Goal: Task Accomplishment & Management: Complete application form

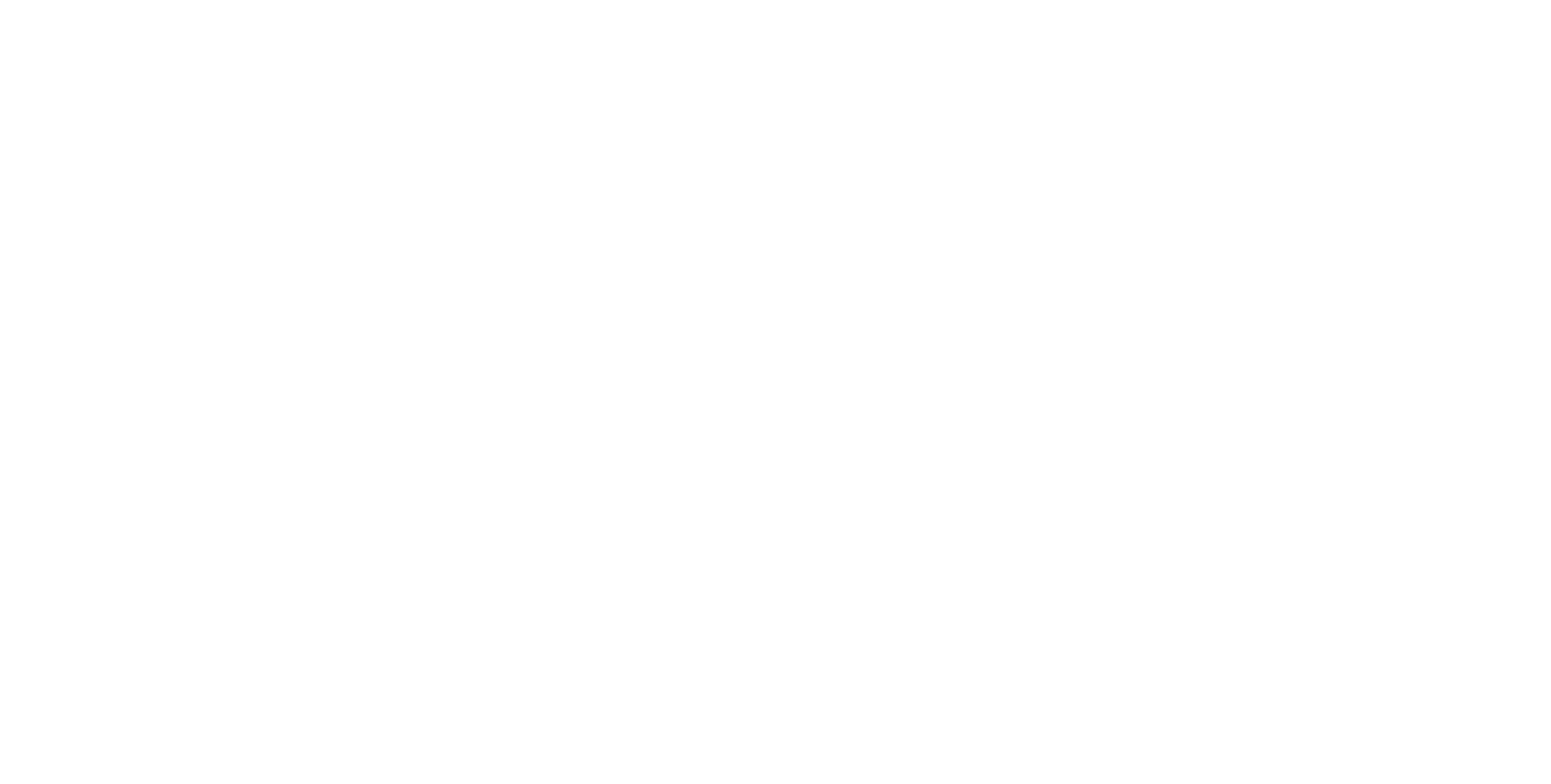
select select ""product""
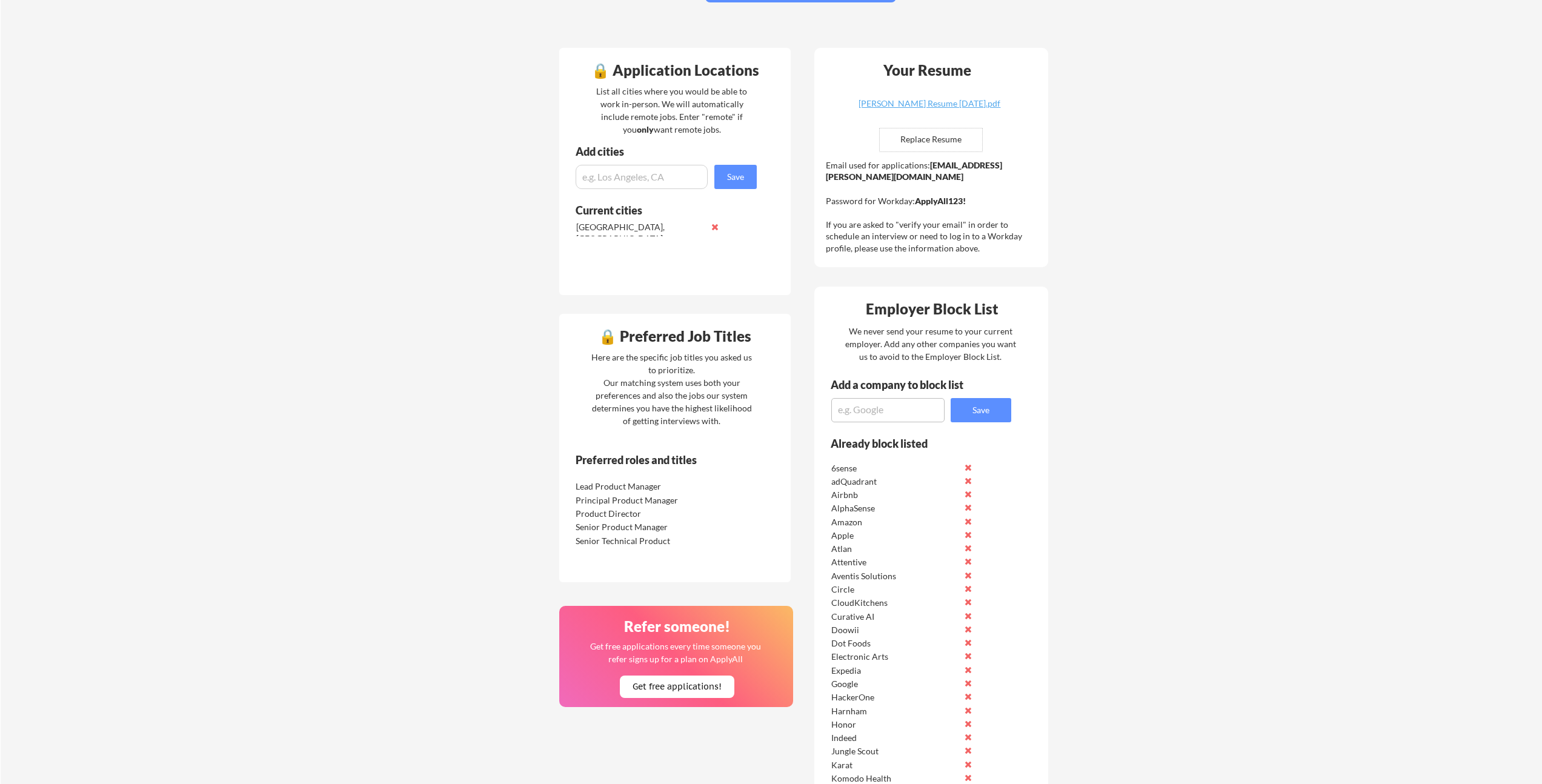
scroll to position [189, 0]
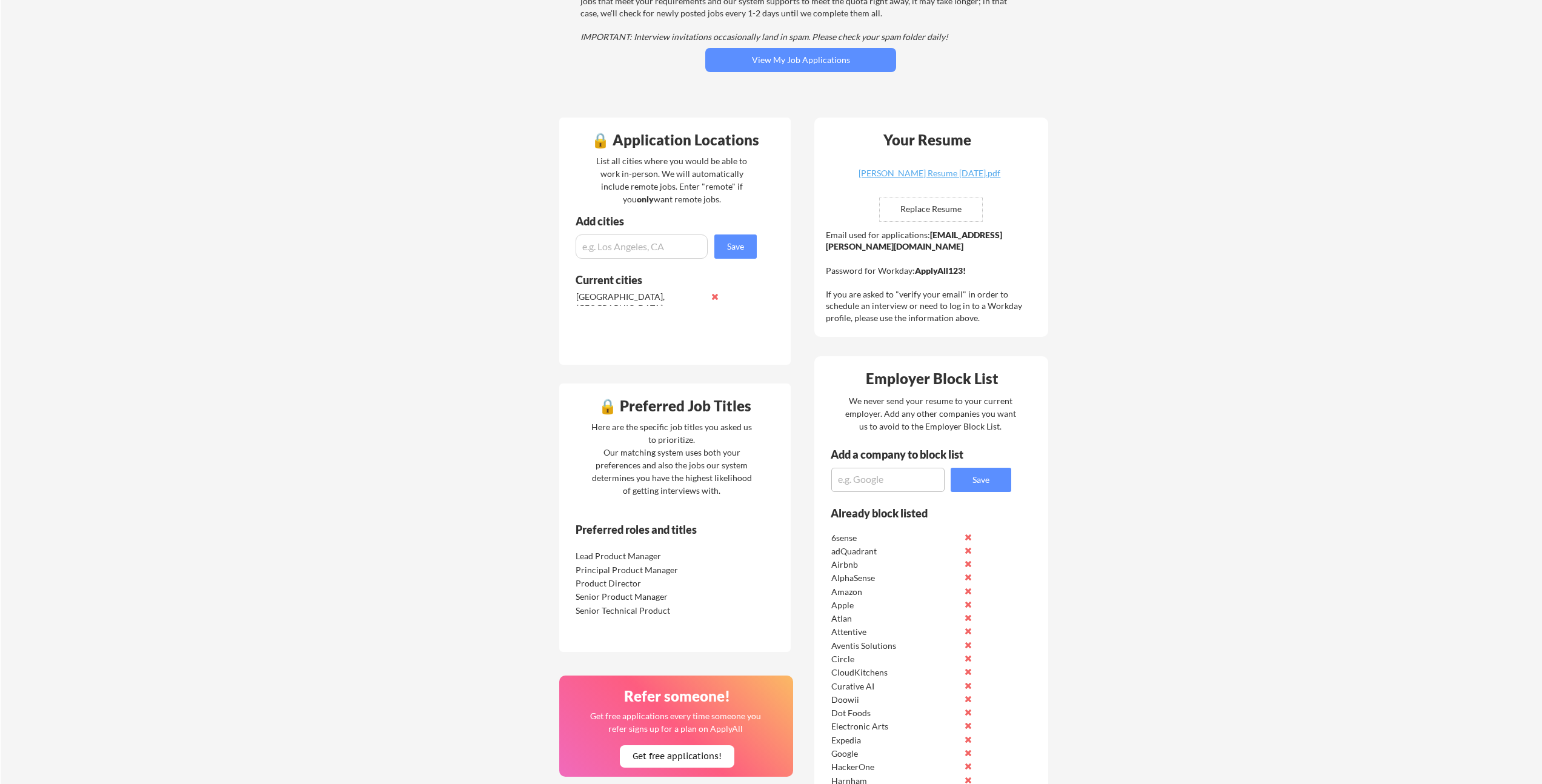
click at [908, 205] on input "file" at bounding box center [931, 210] width 103 height 23
type input "C:\fakepath\[PERSON_NAME] Resume [DATE].pdf"
drag, startPoint x: 942, startPoint y: 291, endPoint x: 936, endPoint y: 298, distance: 9.2
click at [942, 291] on div "Email used for applications: [EMAIL_ADDRESS][PERSON_NAME][DOMAIN_NAME] Password…" at bounding box center [932, 276] width 214 height 95
drag, startPoint x: 871, startPoint y: 312, endPoint x: 915, endPoint y: 316, distance: 44.2
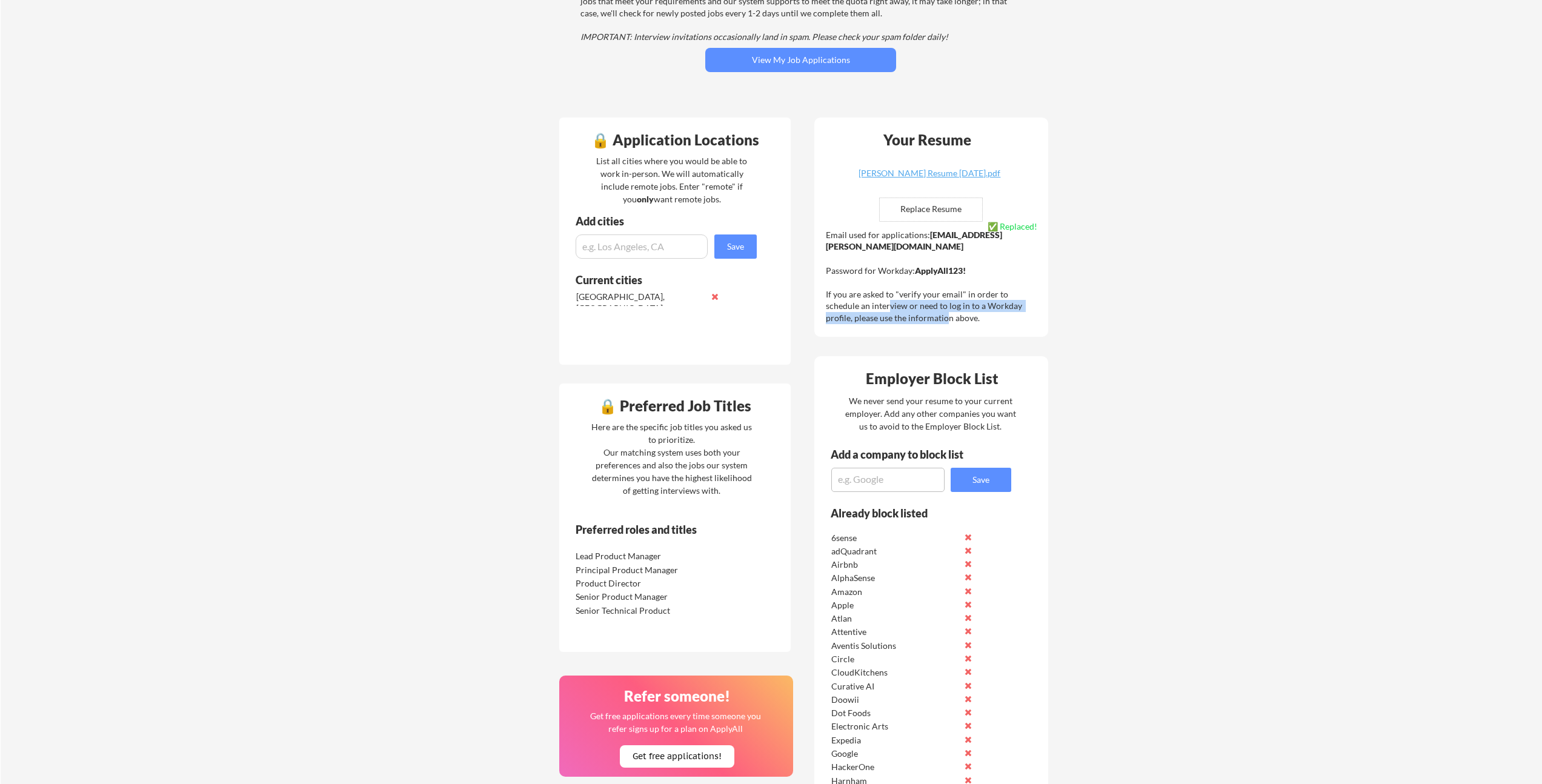
click at [914, 316] on div "Email used for applications: [EMAIL_ADDRESS][PERSON_NAME][DOMAIN_NAME] Password…" at bounding box center [932, 276] width 214 height 95
drag, startPoint x: 915, startPoint y: 316, endPoint x: 909, endPoint y: 318, distance: 6.3
click at [914, 316] on div "Email used for applications: [EMAIL_ADDRESS][PERSON_NAME][DOMAIN_NAME] Password…" at bounding box center [932, 276] width 214 height 95
drag, startPoint x: 892, startPoint y: 317, endPoint x: 886, endPoint y: 292, distance: 25.7
click at [886, 293] on div "Email used for applications: [EMAIL_ADDRESS][PERSON_NAME][DOMAIN_NAME] Password…" at bounding box center [932, 276] width 214 height 95
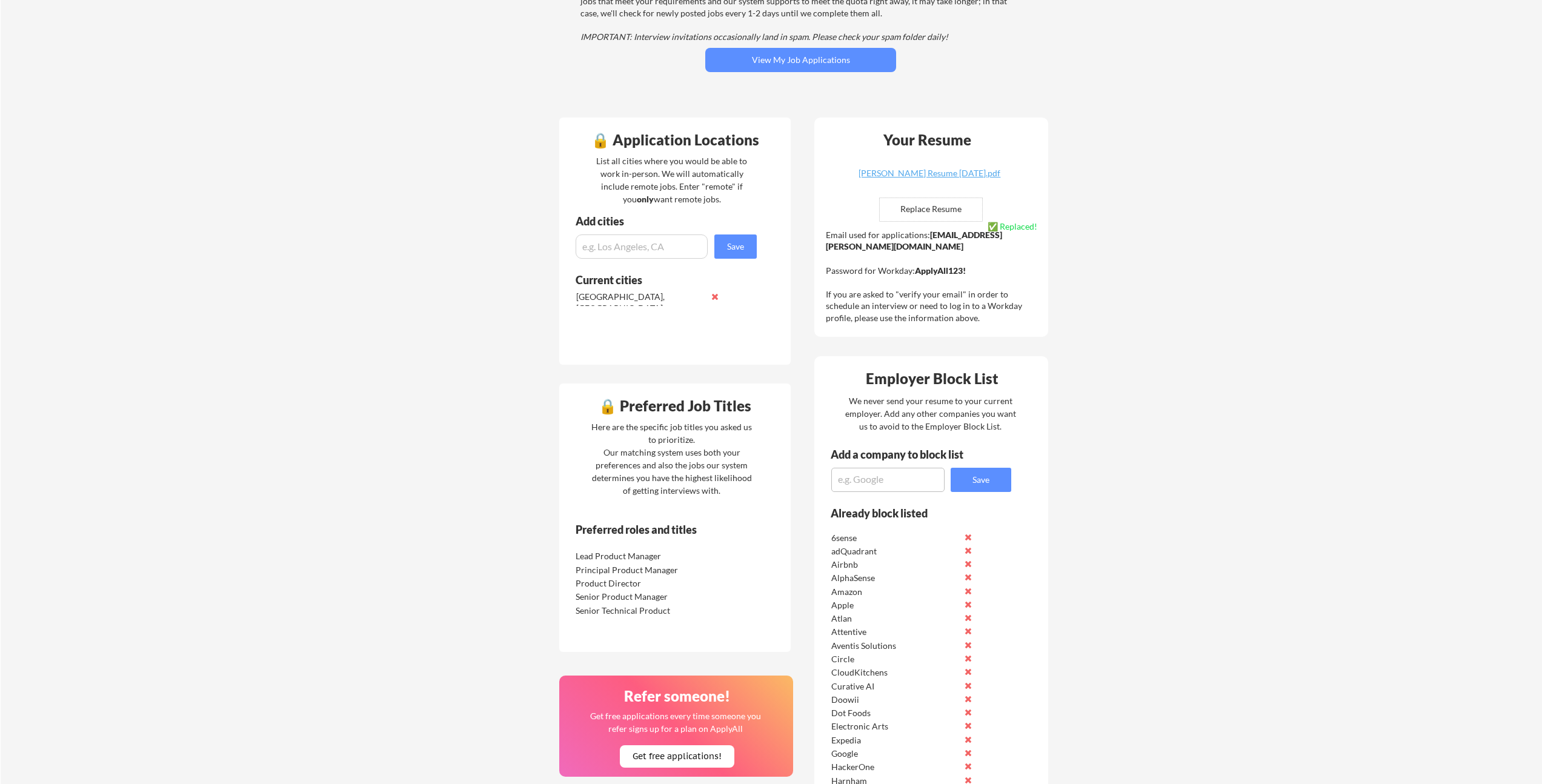
click at [886, 292] on div "Email used for applications: [EMAIL_ADDRESS][PERSON_NAME][DOMAIN_NAME] Password…" at bounding box center [932, 276] width 214 height 95
click at [881, 313] on div "Email used for applications: [EMAIL_ADDRESS][PERSON_NAME][DOMAIN_NAME] Password…" at bounding box center [932, 276] width 214 height 95
drag, startPoint x: 874, startPoint y: 309, endPoint x: 876, endPoint y: 289, distance: 20.1
click at [874, 293] on div "Email used for applications: [EMAIL_ADDRESS][PERSON_NAME][DOMAIN_NAME] Password…" at bounding box center [932, 276] width 214 height 95
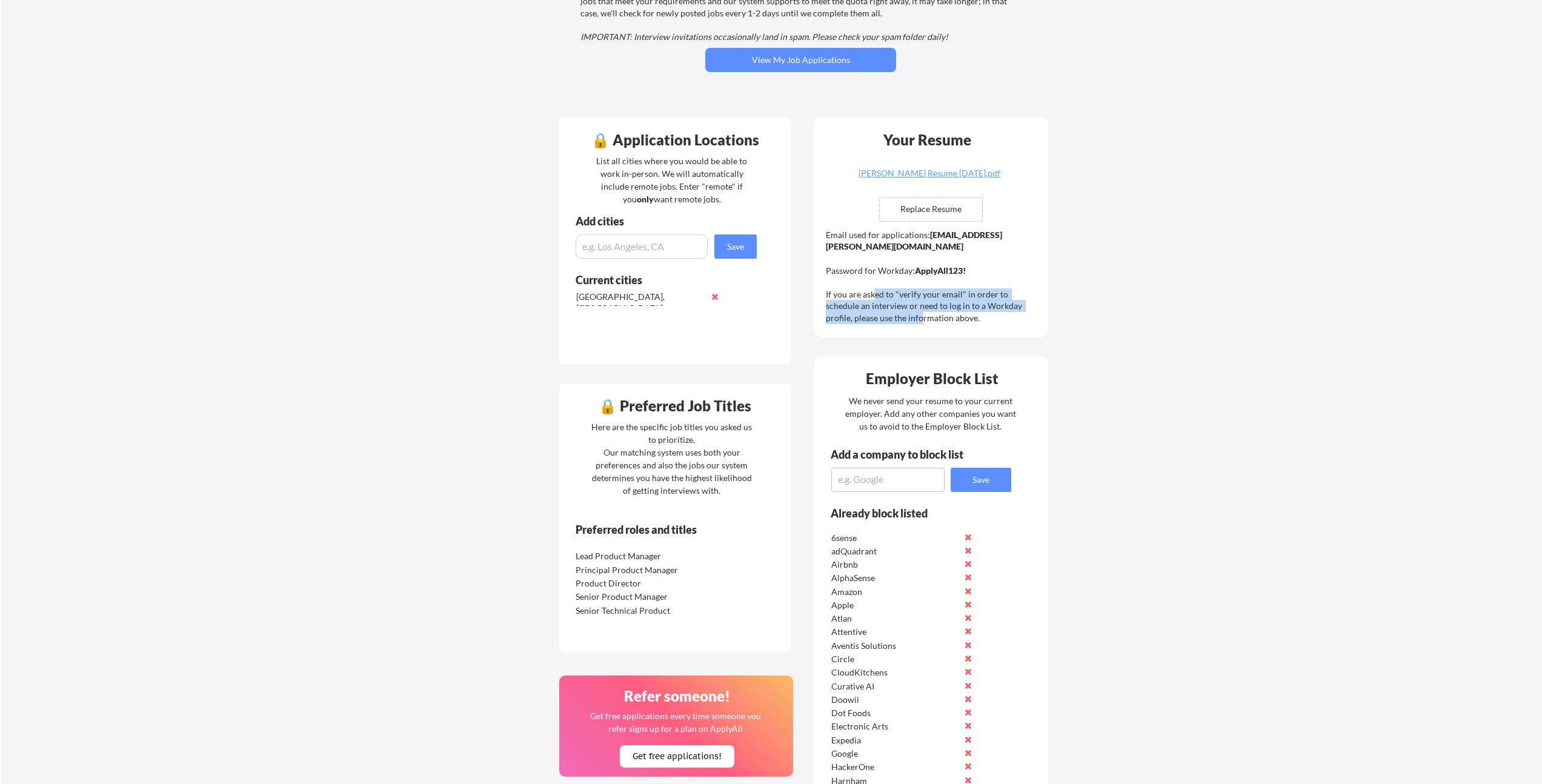
drag, startPoint x: 876, startPoint y: 289, endPoint x: 869, endPoint y: 318, distance: 29.8
click at [869, 317] on div "Email used for applications: [EMAIL_ADDRESS][PERSON_NAME][DOMAIN_NAME] Password…" at bounding box center [932, 276] width 214 height 95
click at [657, 250] on input "input" at bounding box center [642, 247] width 132 height 24
click at [676, 169] on div "List all cities where you would be able to work in-person. We will automaticall…" at bounding box center [672, 180] width 166 height 51
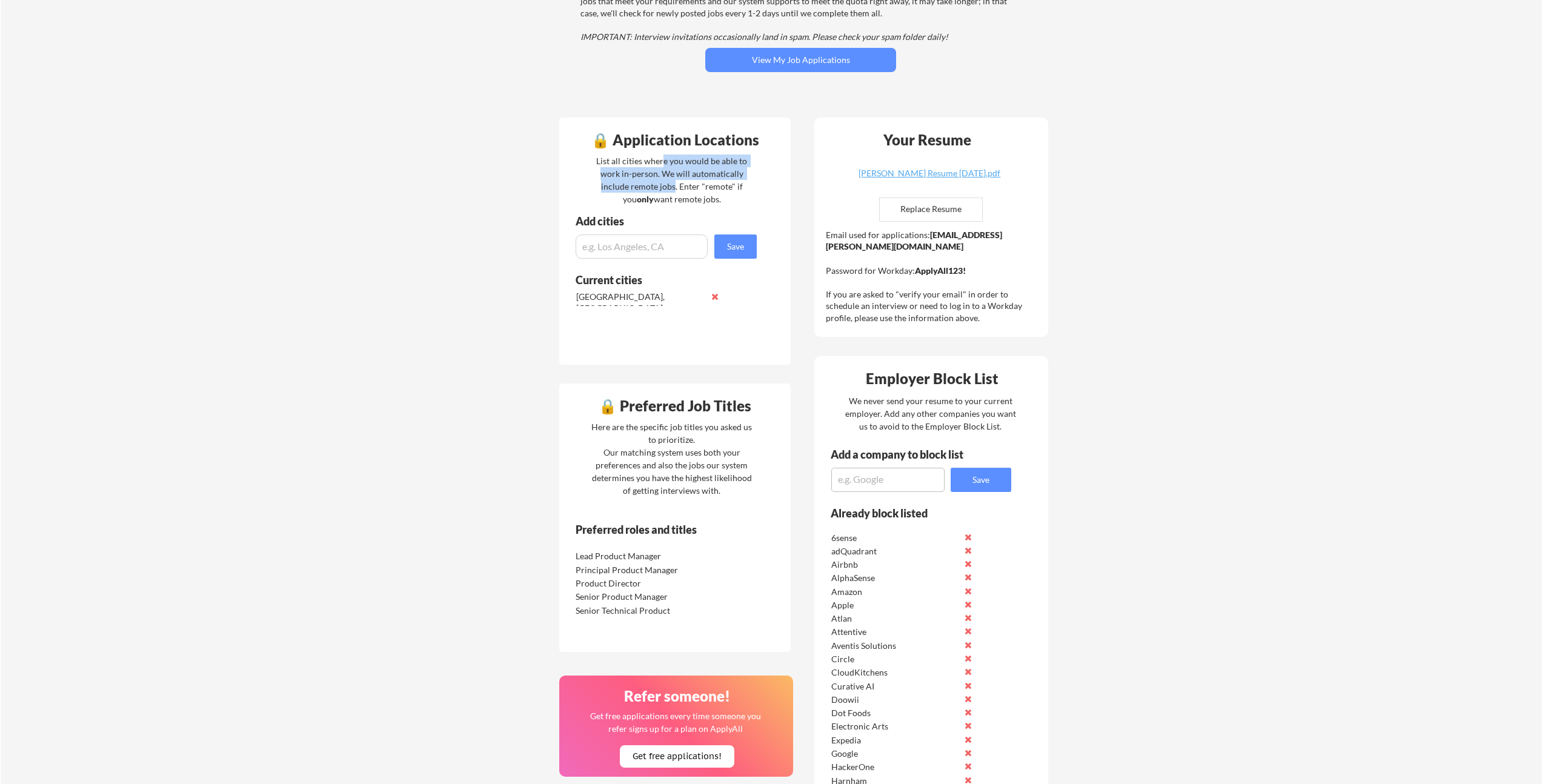
click at [668, 183] on div "List all cities where you would be able to work in-person. We will automaticall…" at bounding box center [672, 180] width 166 height 51
click at [669, 183] on div "List all cities where you would be able to work in-person. We will automaticall…" at bounding box center [672, 180] width 166 height 51
drag, startPoint x: 673, startPoint y: 184, endPoint x: 664, endPoint y: 165, distance: 21.0
click at [665, 166] on div "List all cities where you would be able to work in-person. We will automaticall…" at bounding box center [672, 180] width 166 height 51
drag, startPoint x: 664, startPoint y: 165, endPoint x: 696, endPoint y: 139, distance: 41.2
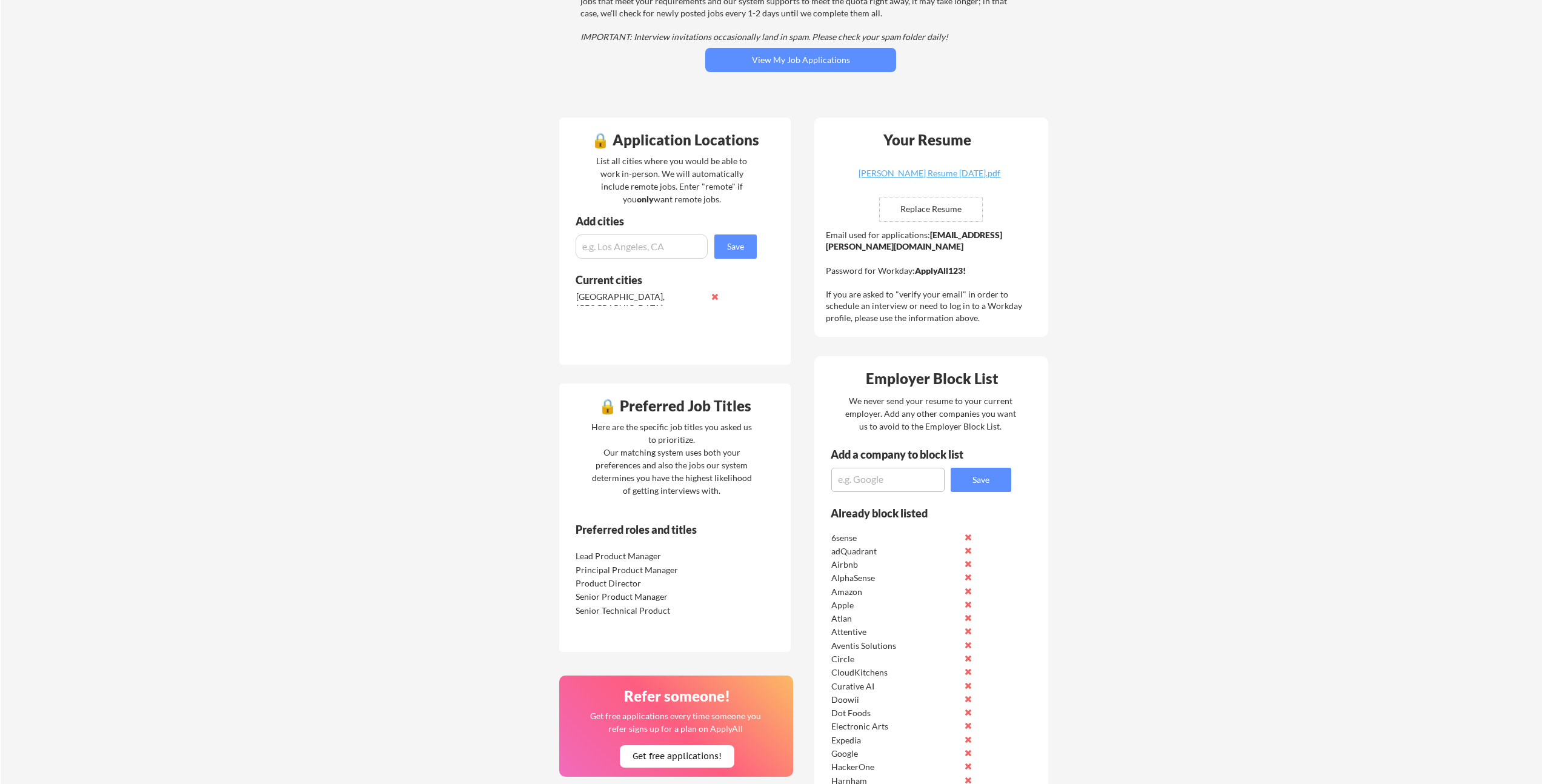
click at [665, 166] on div "List all cities where you would be able to work in-person. We will automaticall…" at bounding box center [672, 180] width 166 height 51
drag, startPoint x: 659, startPoint y: 165, endPoint x: 676, endPoint y: 188, distance: 28.6
click at [676, 188] on div "List all cities where you would be able to work in-person. We will automaticall…" at bounding box center [672, 180] width 166 height 51
drag, startPoint x: 676, startPoint y: 189, endPoint x: 672, endPoint y: 172, distance: 17.5
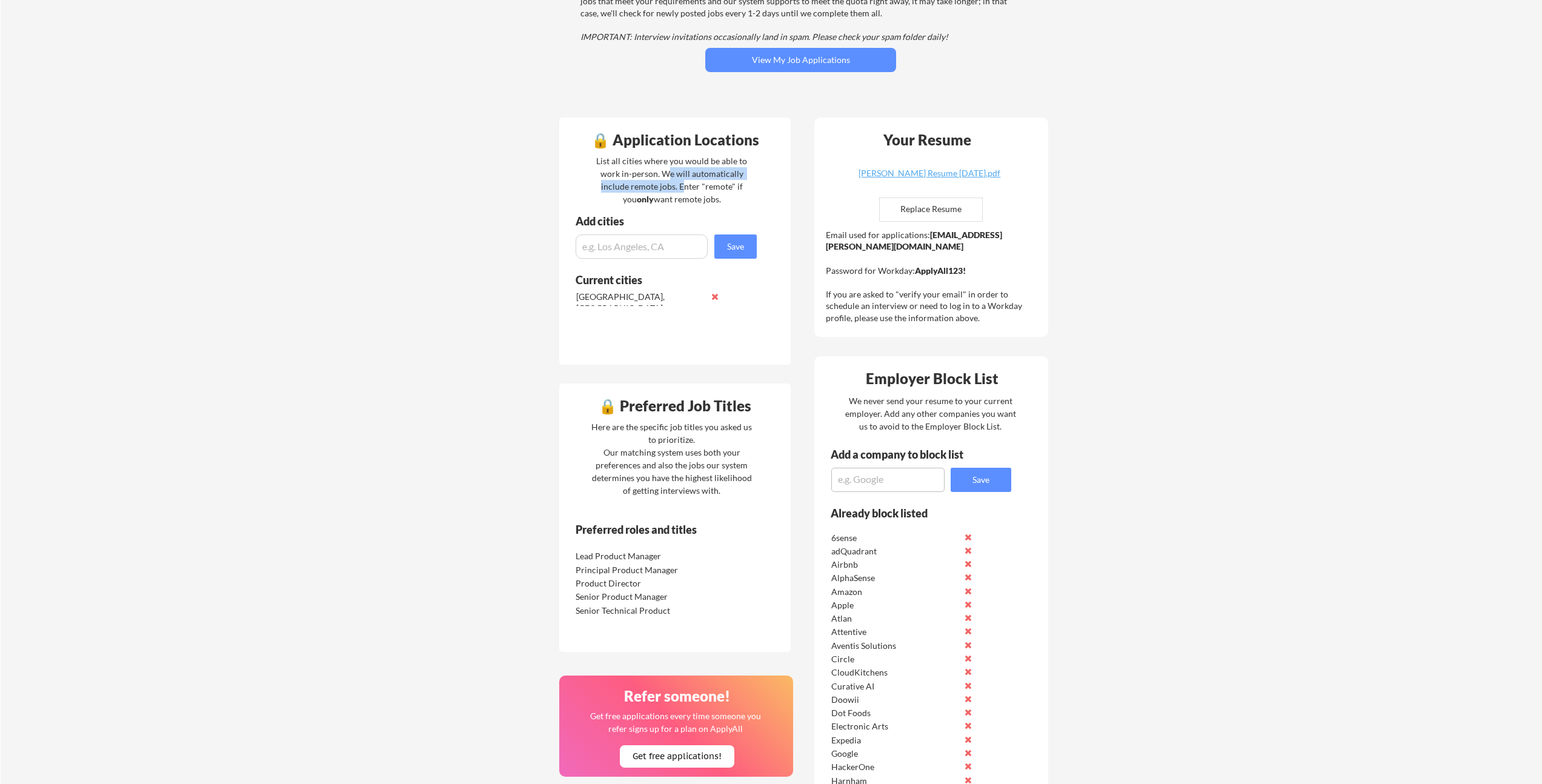
click at [672, 173] on div "List all cities where you would be able to work in-person. We will automaticall…" at bounding box center [672, 180] width 166 height 51
click at [672, 171] on div "List all cities where you would be able to work in-person. We will automaticall…" at bounding box center [672, 180] width 166 height 51
click at [674, 187] on div "List all cities where you would be able to work in-person. We will automaticall…" at bounding box center [672, 180] width 166 height 51
click at [674, 188] on div "List all cities where you would be able to work in-person. We will automaticall…" at bounding box center [672, 180] width 166 height 51
drag, startPoint x: 716, startPoint y: 297, endPoint x: 706, endPoint y: 272, distance: 26.9
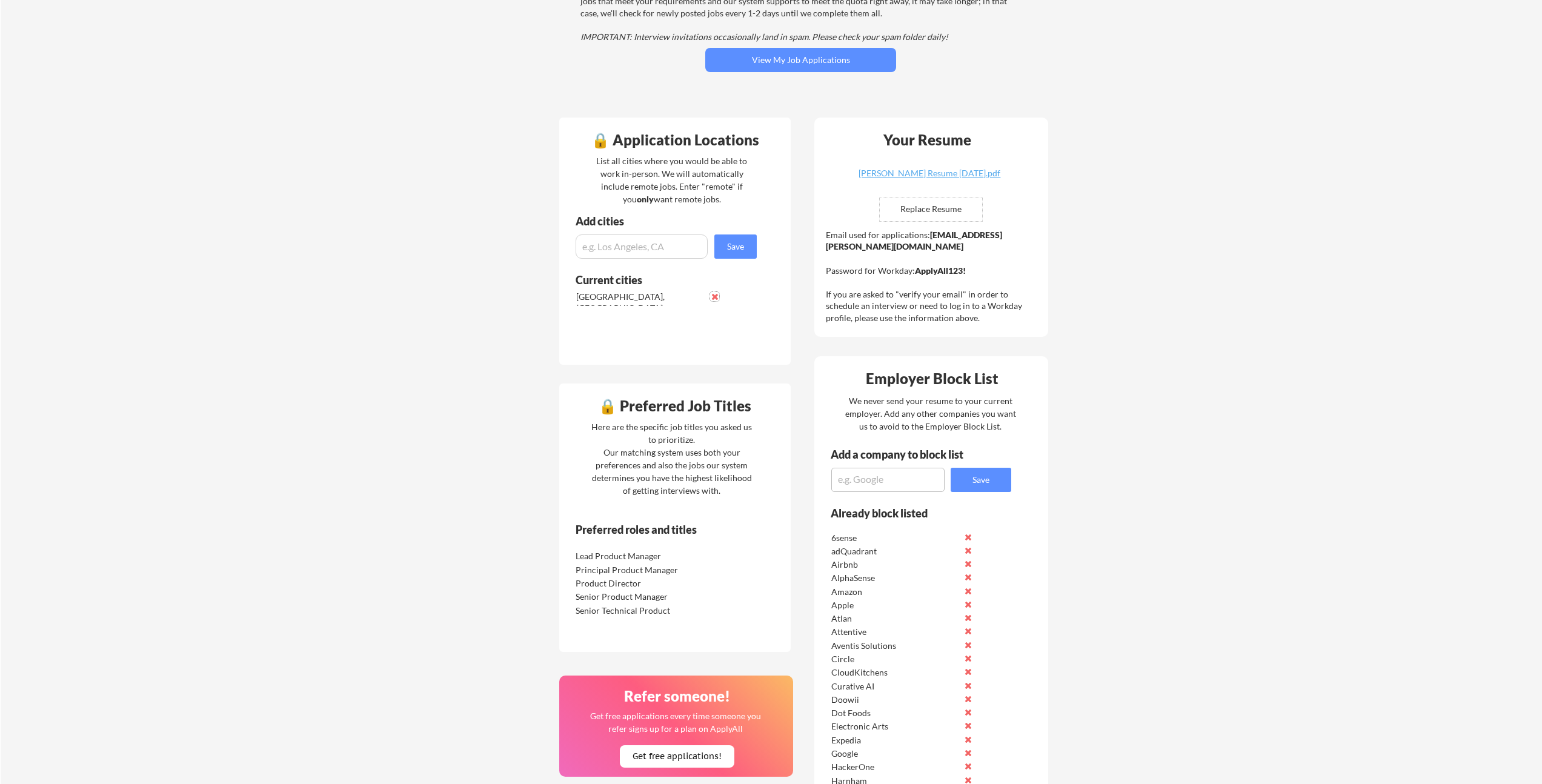
click at [716, 297] on button at bounding box center [715, 296] width 9 height 9
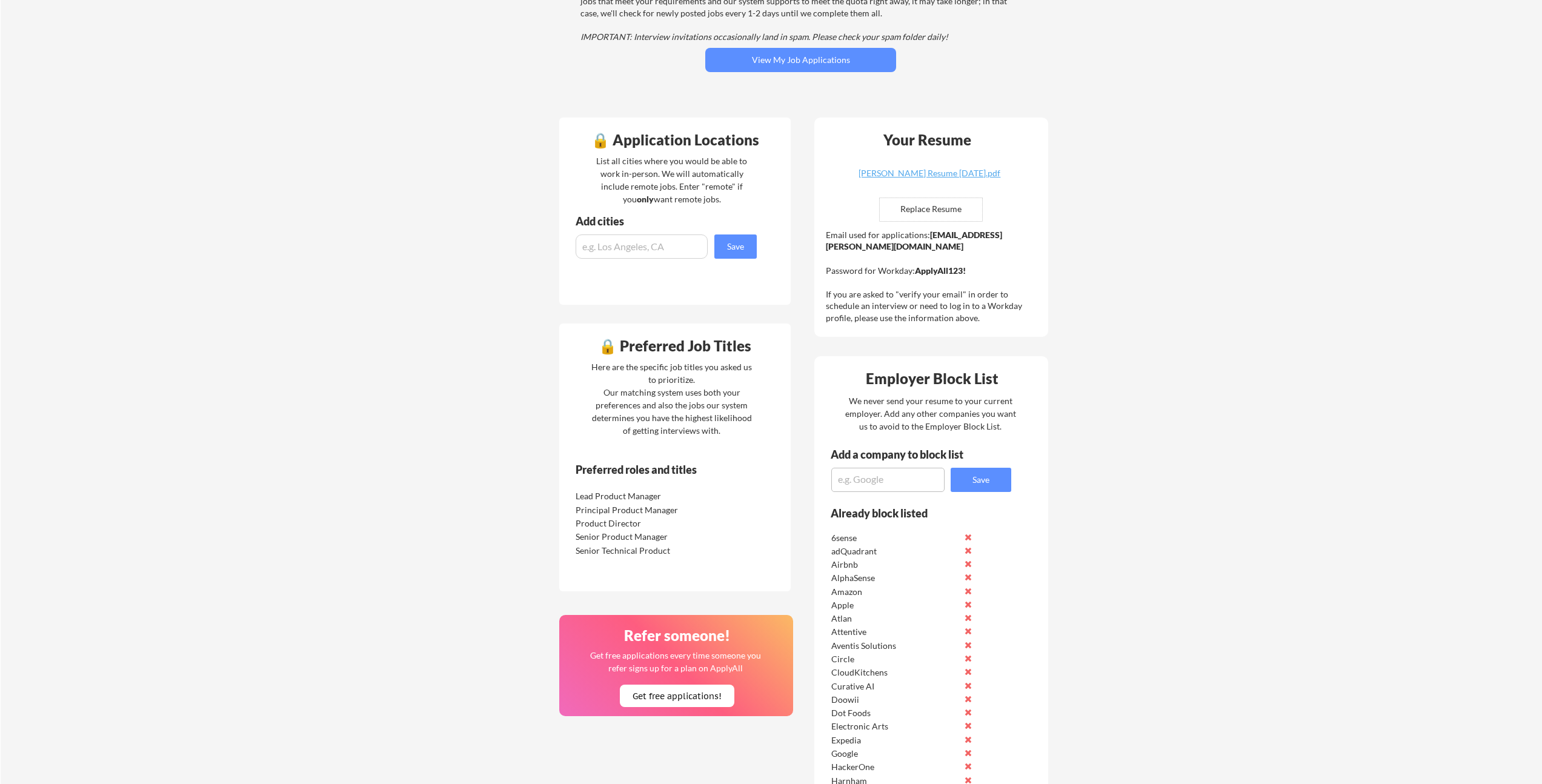
click at [693, 245] on input "input" at bounding box center [642, 247] width 132 height 24
type input "remote"
click at [749, 249] on button "Save" at bounding box center [735, 247] width 43 height 24
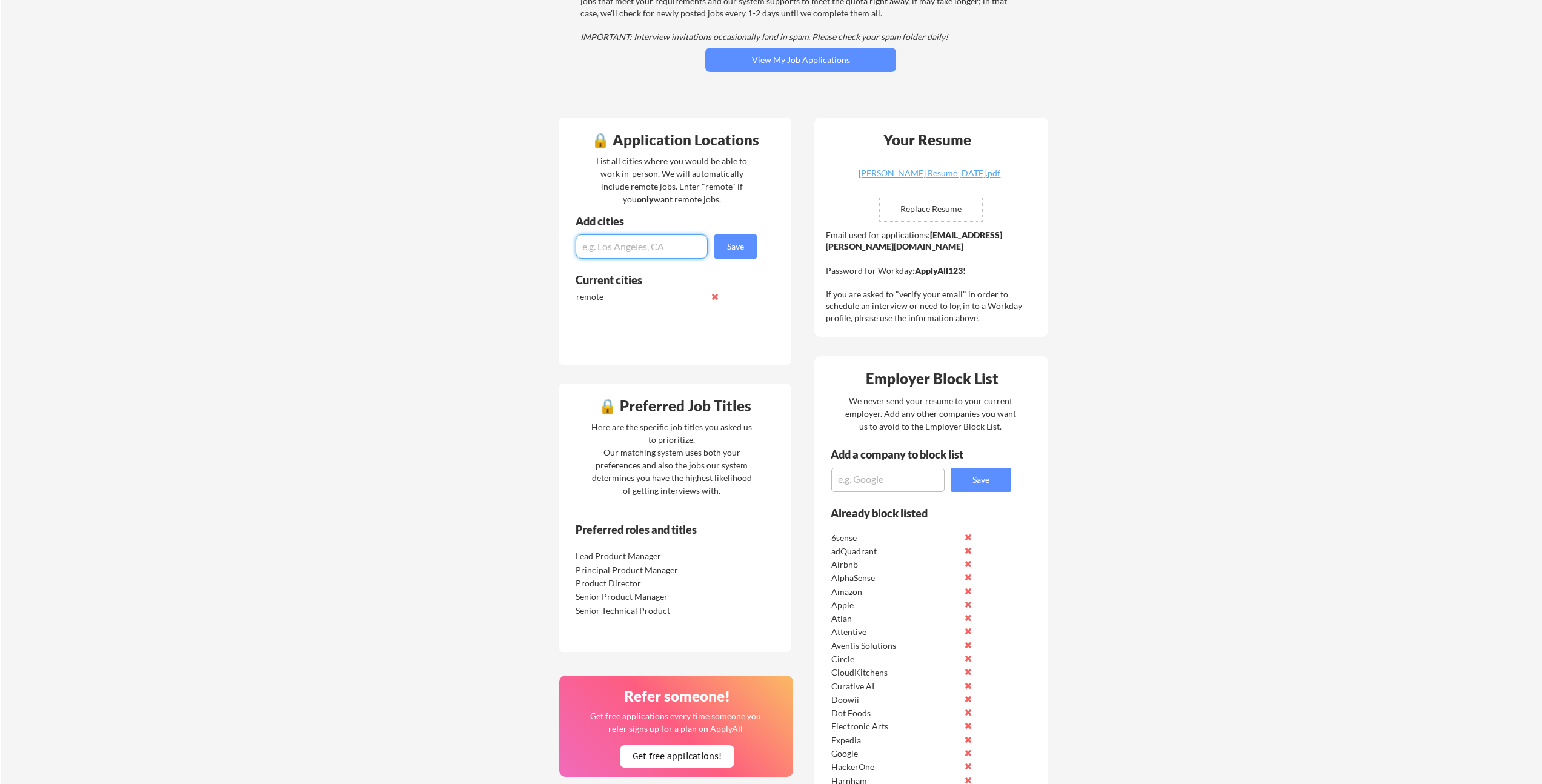
click at [1094, 243] on div "Your Dashboard You're being applied to jobs! 🙌 We've started applying you to jo…" at bounding box center [771, 780] width 1541 height 1841
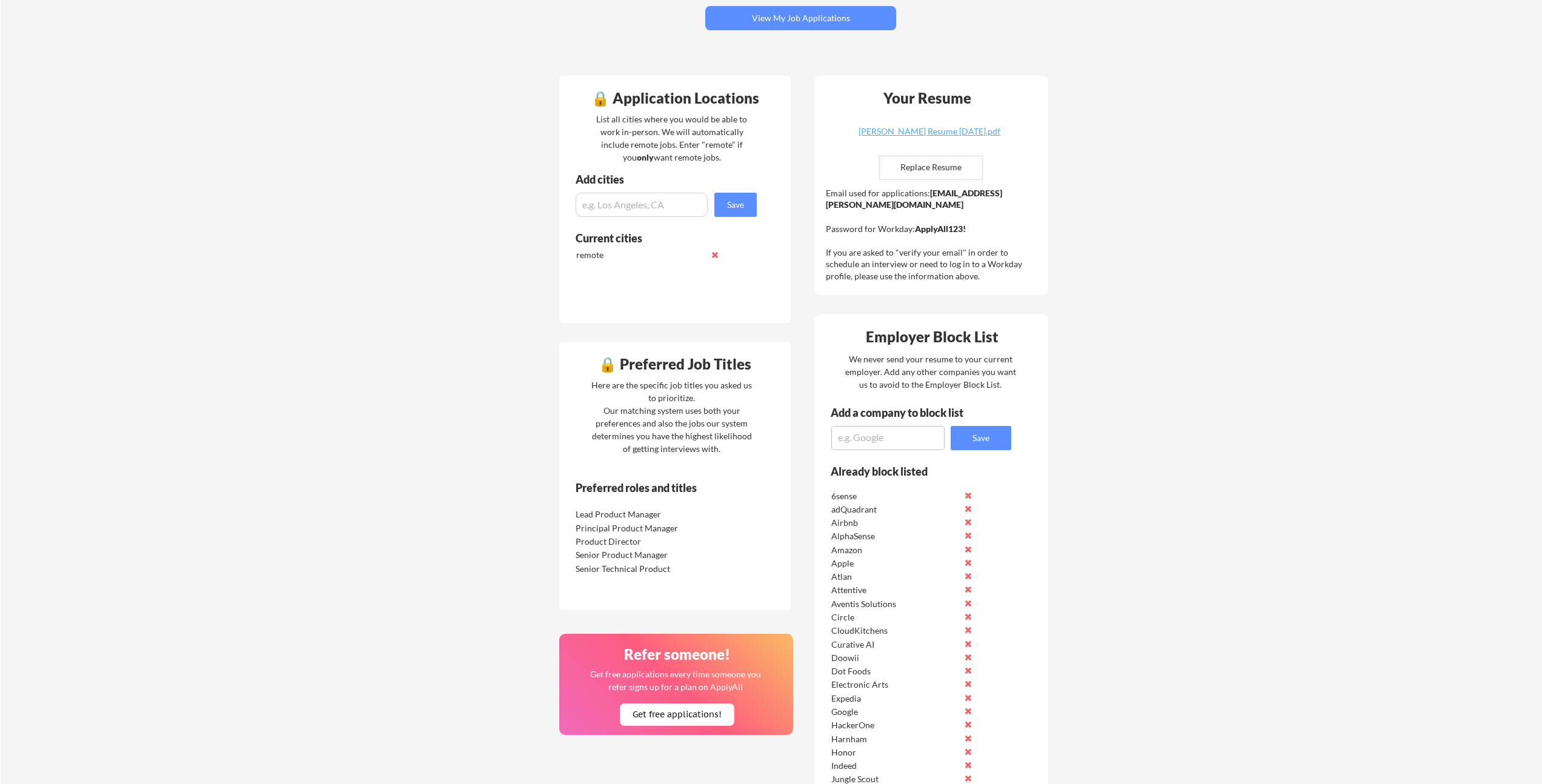
scroll to position [282, 0]
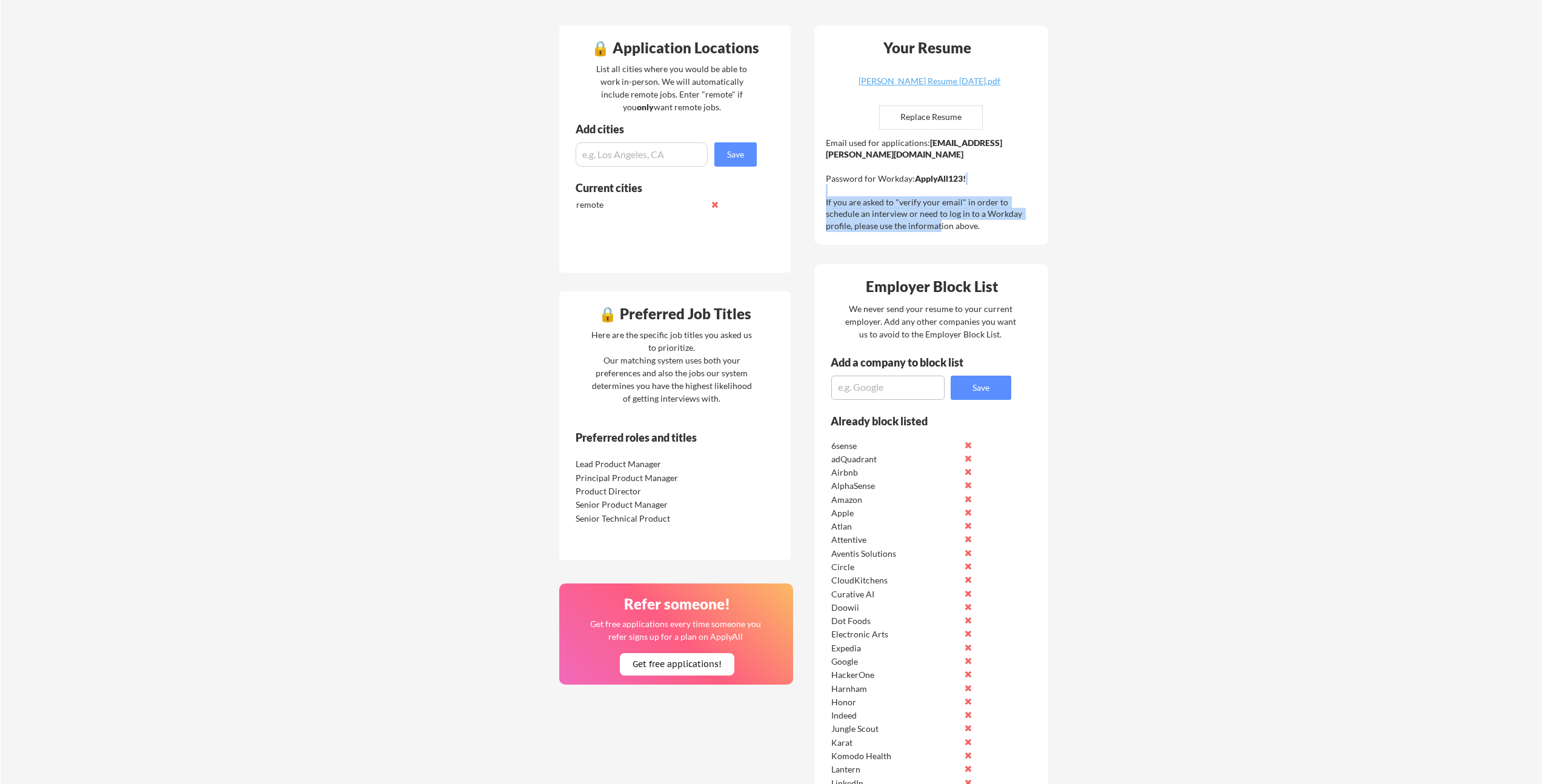
drag, startPoint x: 886, startPoint y: 214, endPoint x: 886, endPoint y: 221, distance: 7.0
click at [886, 221] on div "Email used for applications: [EMAIL_ADDRESS][PERSON_NAME][DOMAIN_NAME] Password…" at bounding box center [932, 184] width 214 height 95
click at [886, 220] on div "Email used for applications: [EMAIL_ADDRESS][PERSON_NAME][DOMAIN_NAME] Password…" at bounding box center [932, 184] width 214 height 95
drag, startPoint x: 885, startPoint y: 207, endPoint x: 879, endPoint y: 177, distance: 30.6
click at [879, 177] on div "Email used for applications: [EMAIL_ADDRESS][PERSON_NAME][DOMAIN_NAME] Password…" at bounding box center [932, 184] width 214 height 95
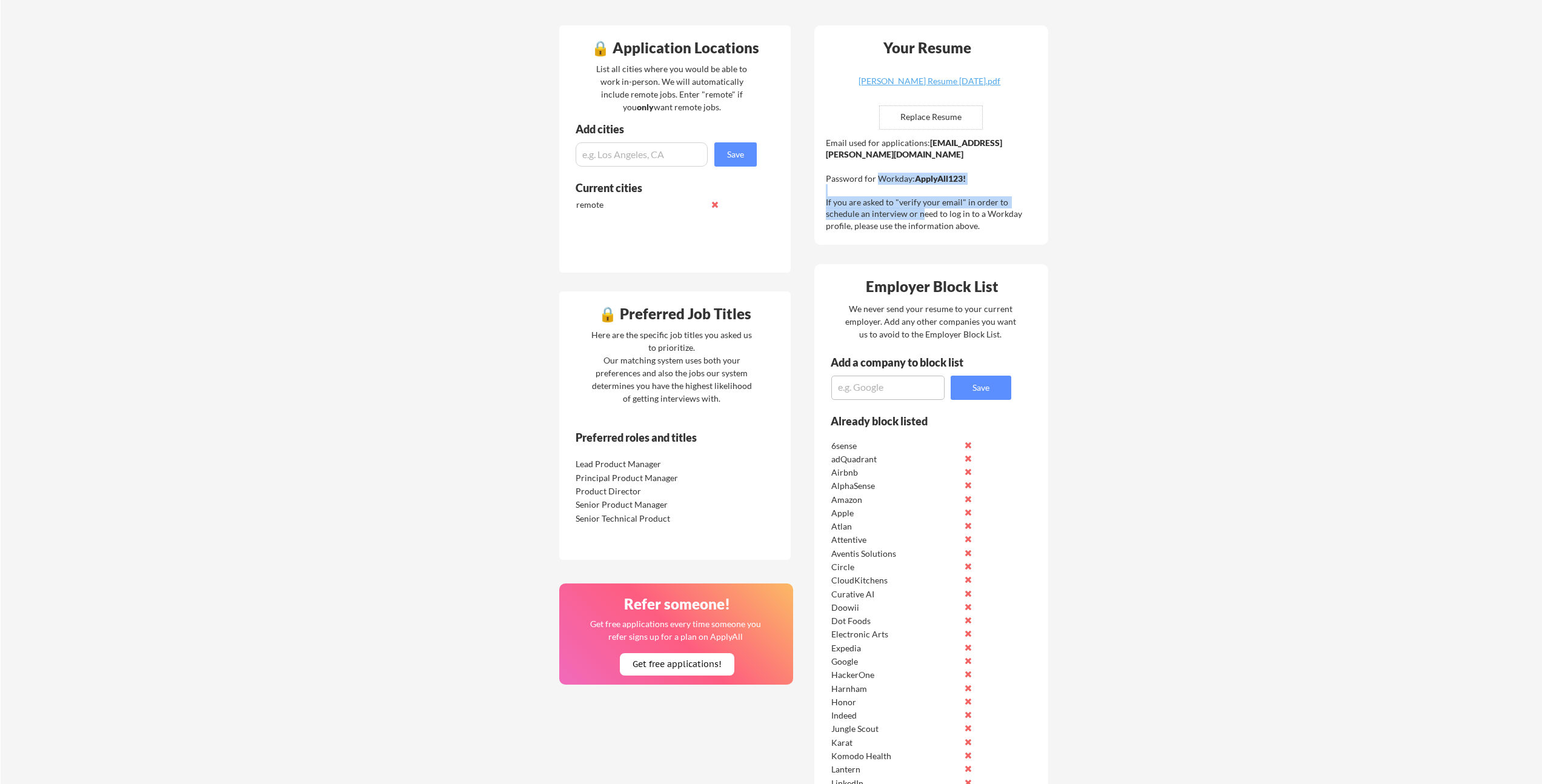
click at [879, 177] on div "Email used for applications: [EMAIL_ADDRESS][PERSON_NAME][DOMAIN_NAME] Password…" at bounding box center [932, 184] width 214 height 95
drag, startPoint x: 876, startPoint y: 176, endPoint x: 890, endPoint y: 214, distance: 40.5
click at [890, 214] on div "Email used for applications: [EMAIL_ADDRESS][PERSON_NAME][DOMAIN_NAME] Password…" at bounding box center [932, 184] width 214 height 95
drag, startPoint x: 886, startPoint y: 198, endPoint x: 881, endPoint y: 173, distance: 25.5
click at [881, 173] on div "Email used for applications: [EMAIL_ADDRESS][PERSON_NAME][DOMAIN_NAME] Password…" at bounding box center [932, 184] width 214 height 95
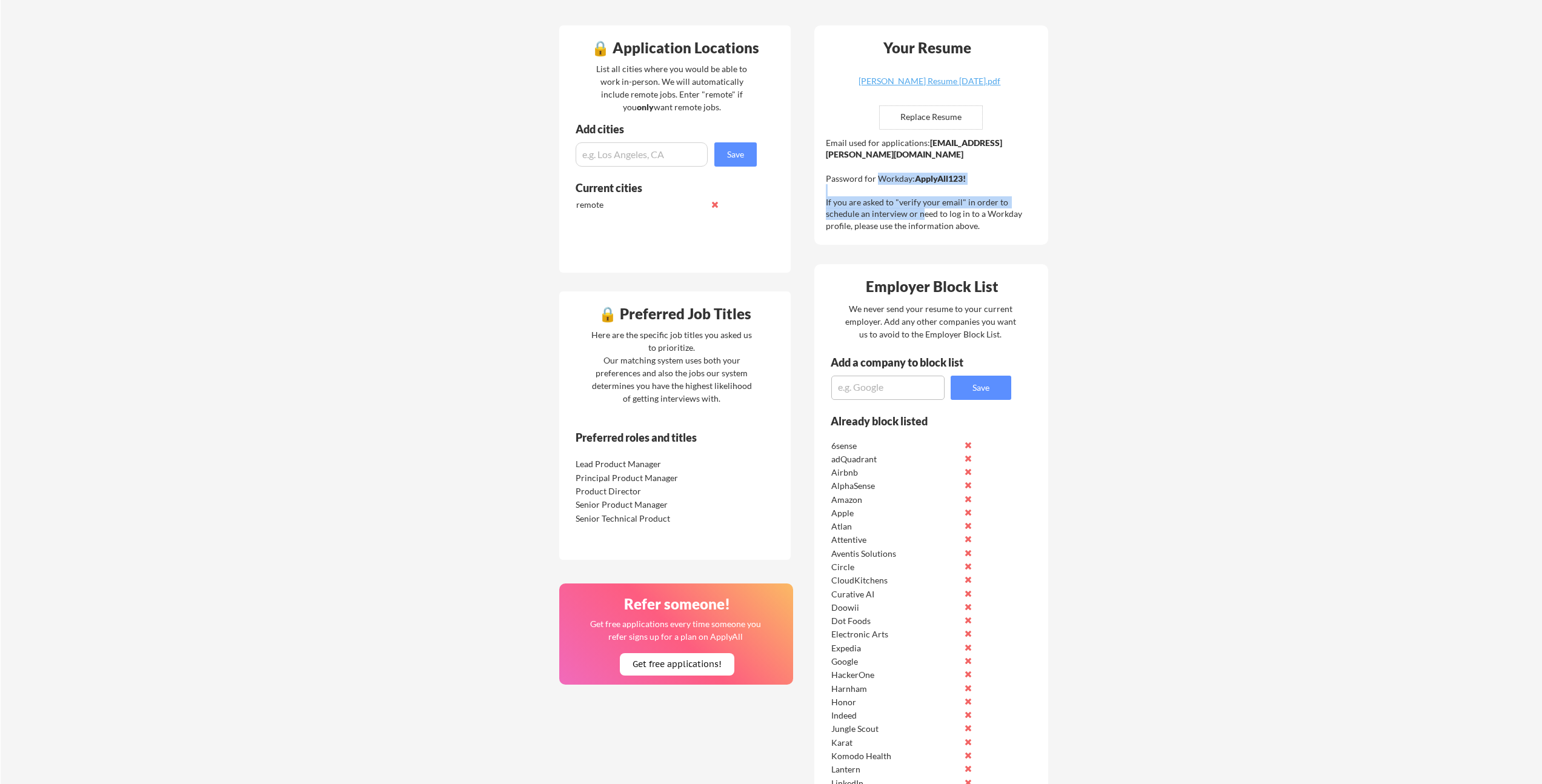
click at [881, 173] on div "Email used for applications: [EMAIL_ADDRESS][PERSON_NAME][DOMAIN_NAME] Password…" at bounding box center [932, 184] width 214 height 95
drag, startPoint x: 878, startPoint y: 175, endPoint x: 886, endPoint y: 214, distance: 39.8
click at [886, 214] on div "Email used for applications: [EMAIL_ADDRESS][PERSON_NAME][DOMAIN_NAME] Password…" at bounding box center [932, 184] width 214 height 95
